Goal: Information Seeking & Learning: Learn about a topic

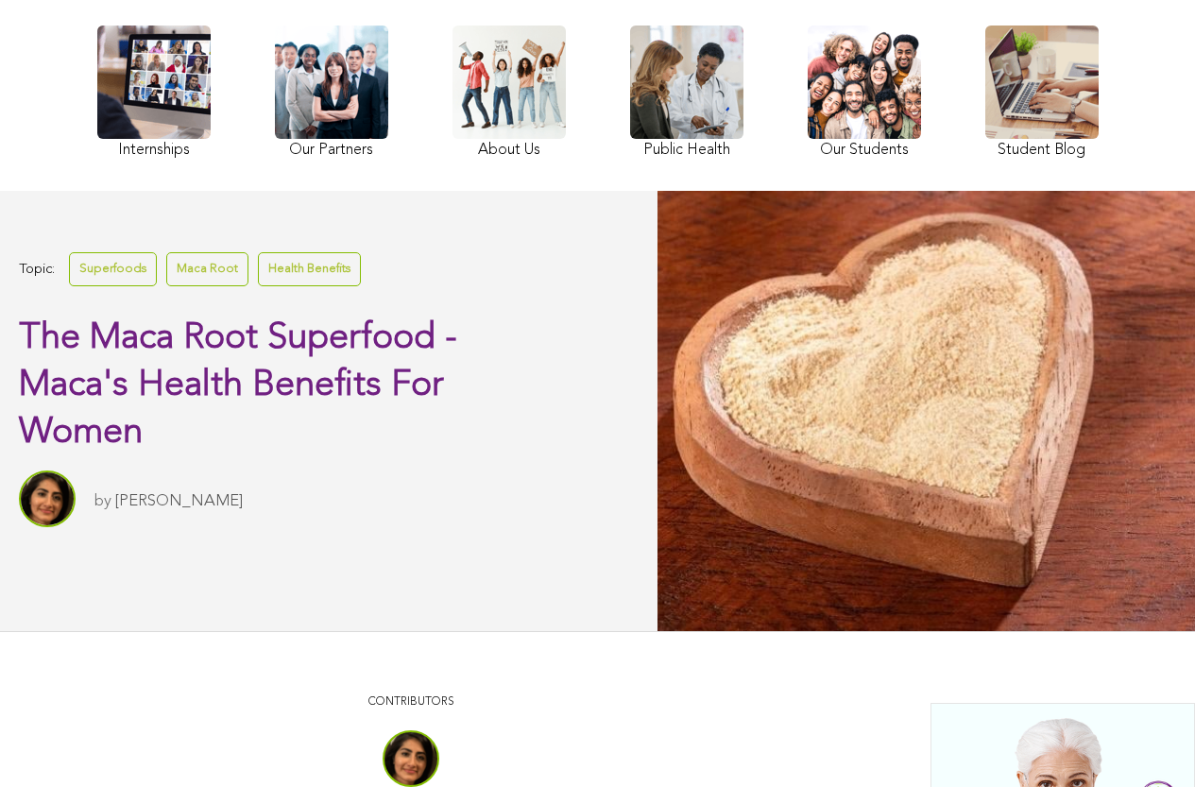
scroll to position [379, 0]
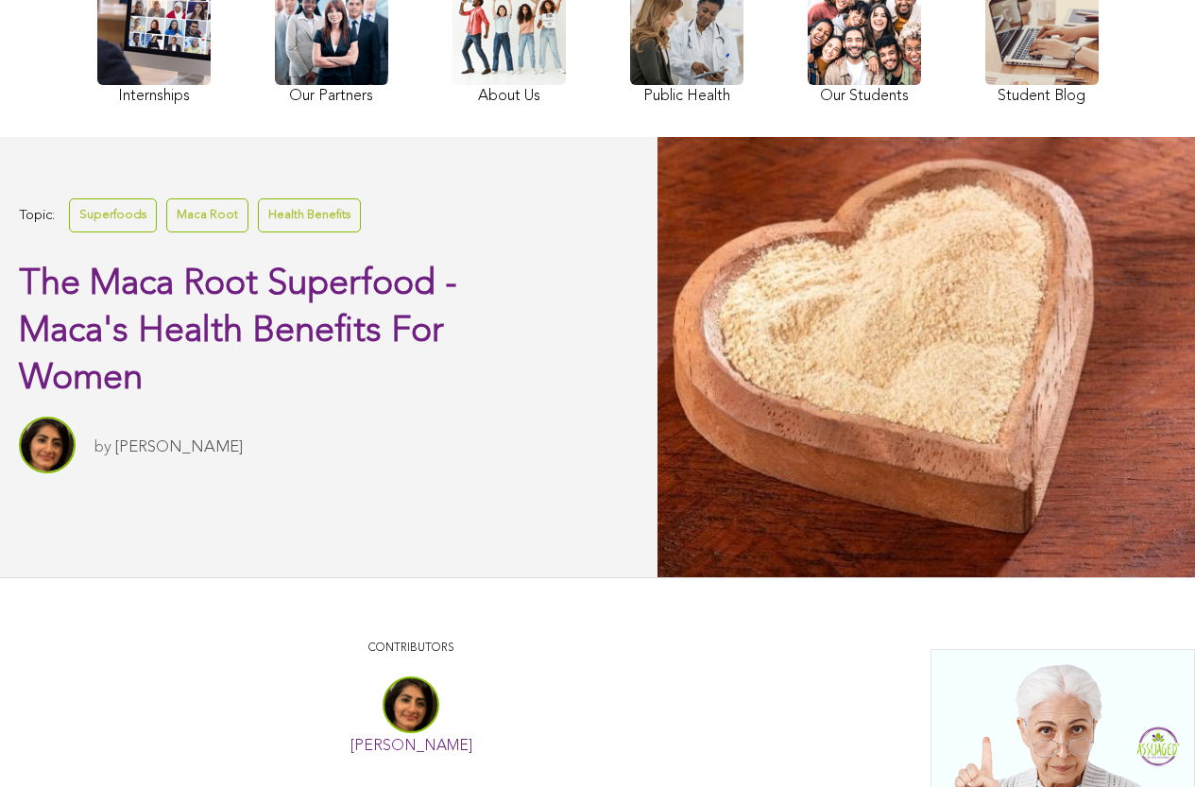
click at [807, 85] on link at bounding box center [863, 41] width 113 height 138
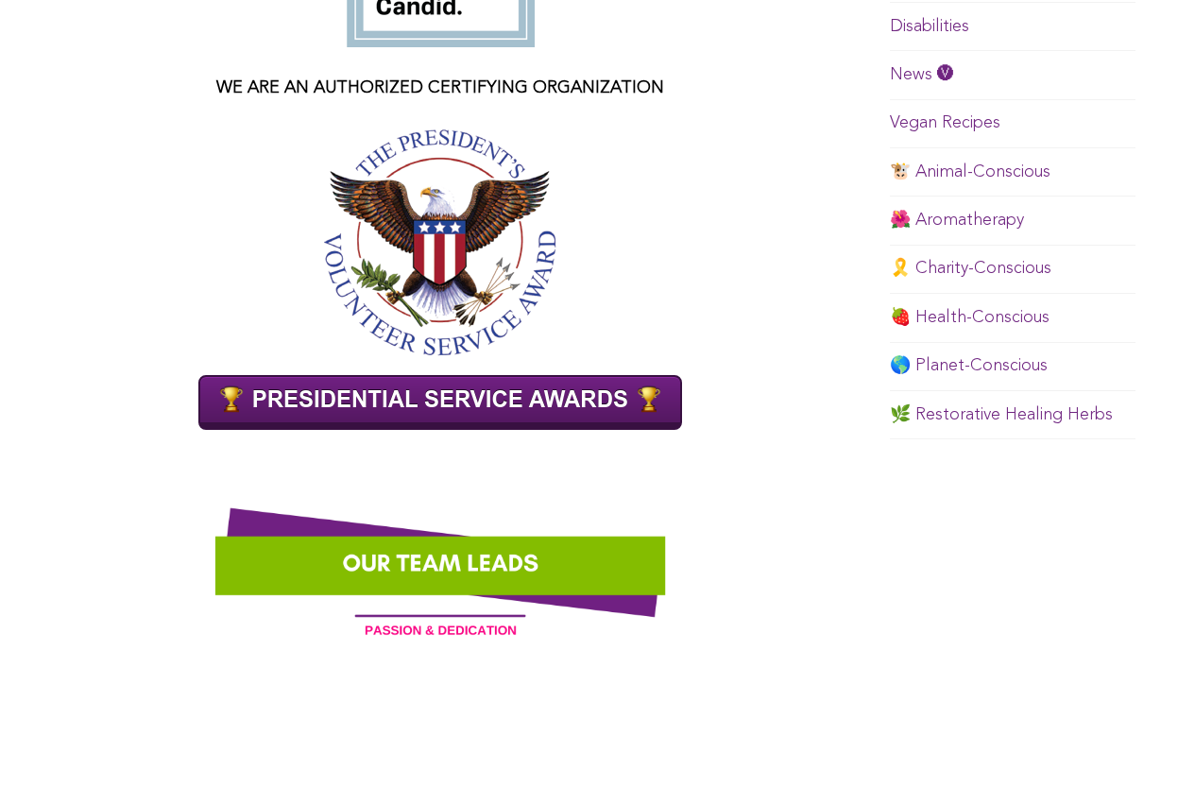
scroll to position [1298, 0]
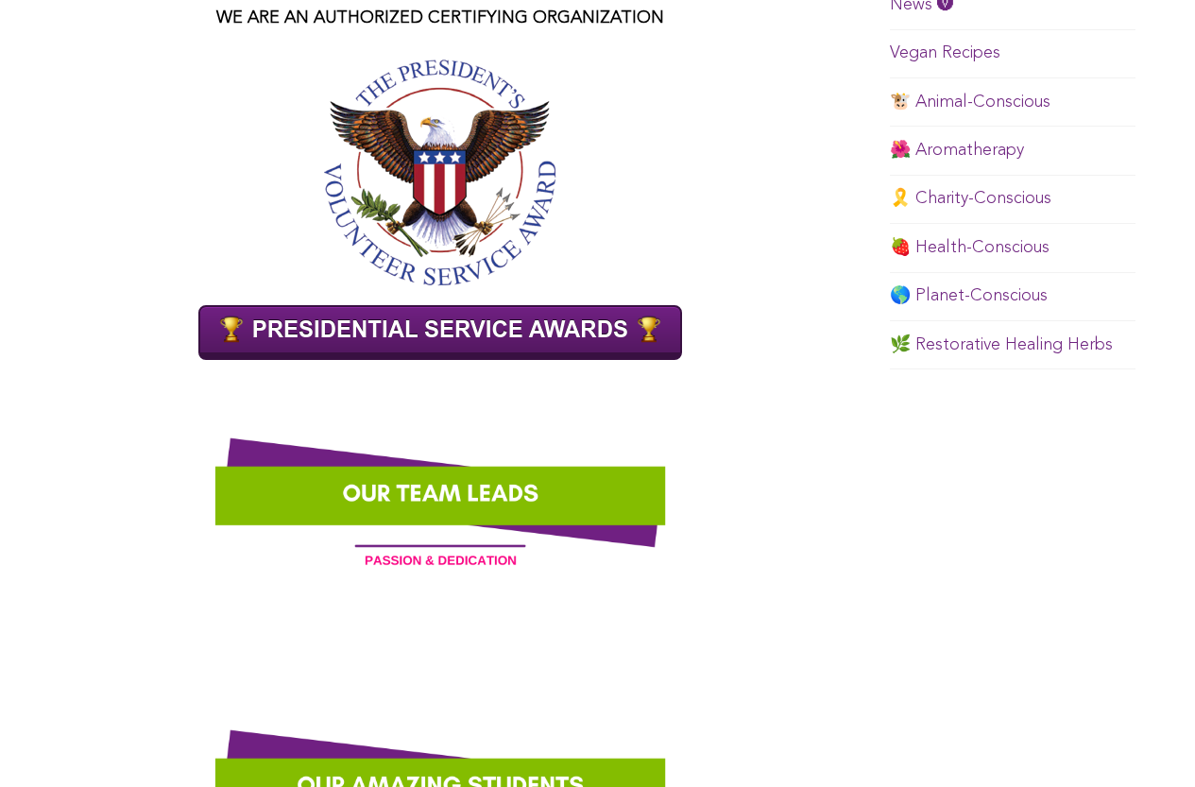
click at [362, 245] on img at bounding box center [440, 172] width 234 height 227
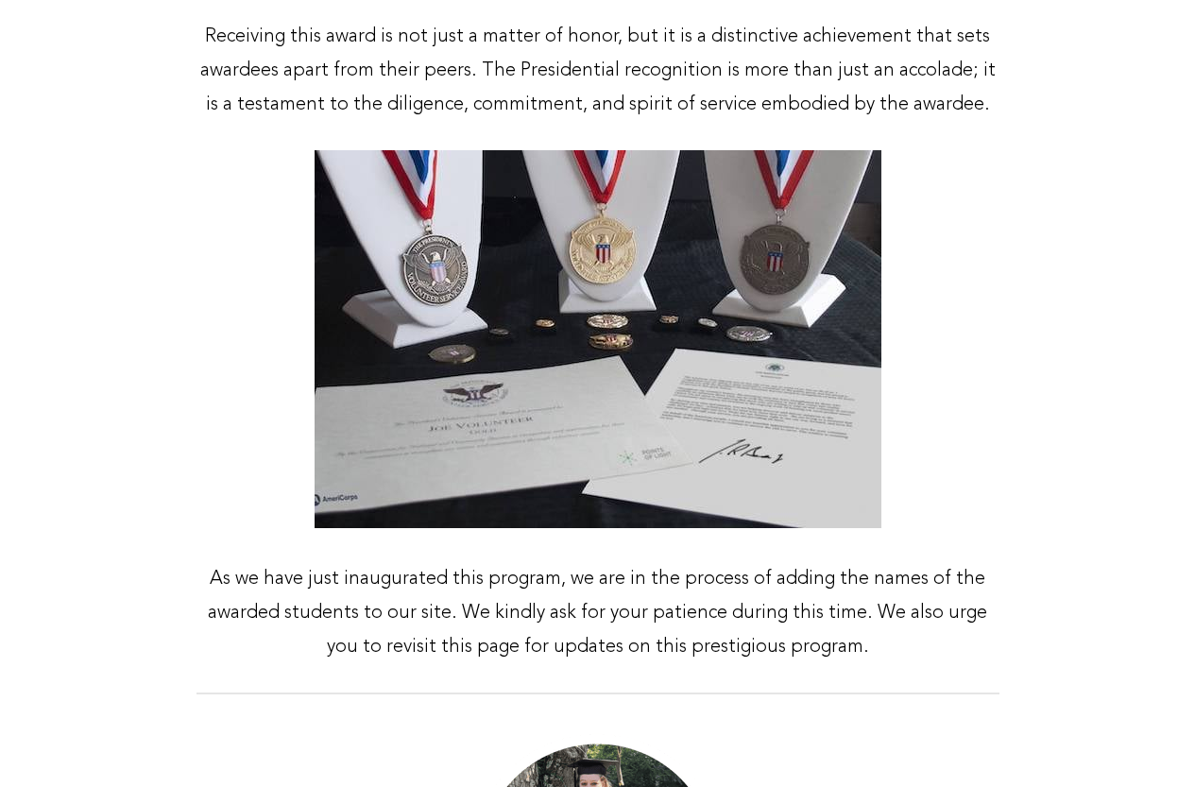
scroll to position [1138, 0]
